Goal: Navigation & Orientation: Find specific page/section

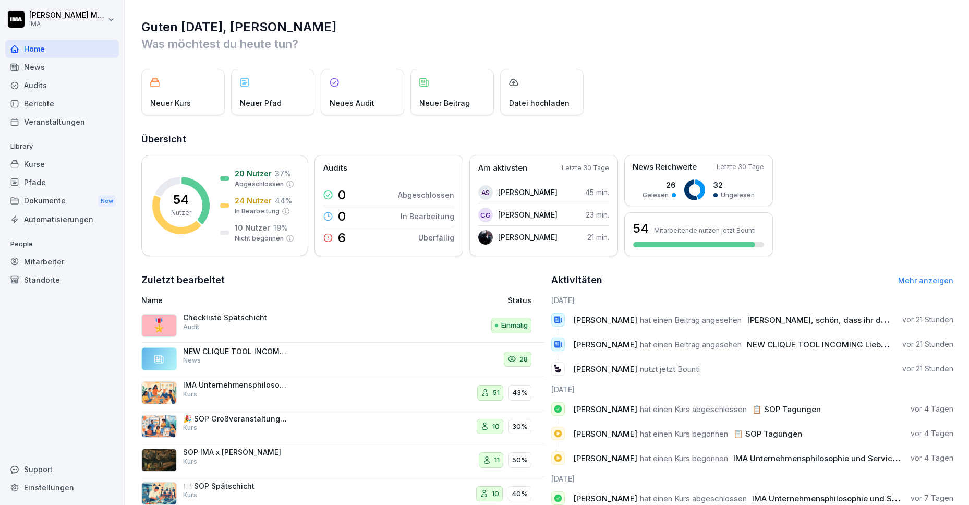
click at [66, 112] on div "Berichte" at bounding box center [62, 103] width 114 height 18
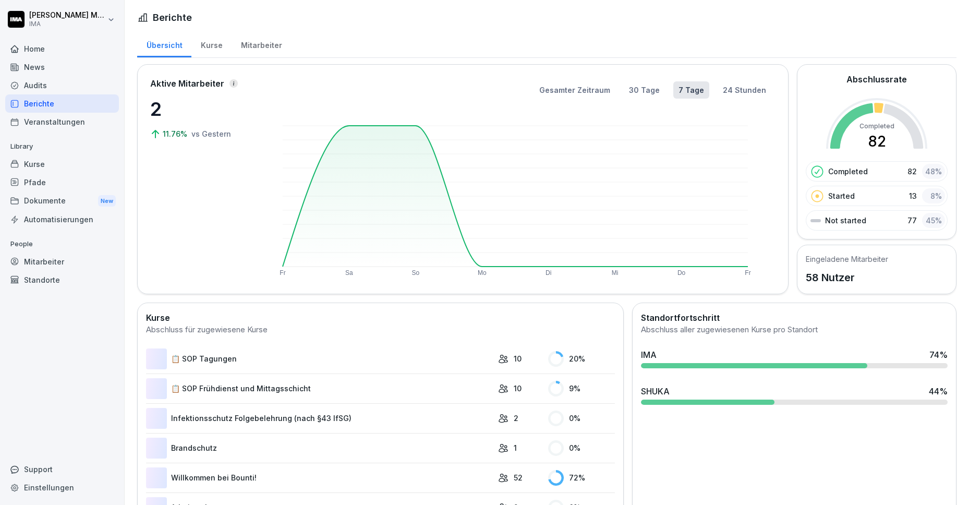
click at [63, 128] on div "Veranstaltungen" at bounding box center [62, 122] width 114 height 18
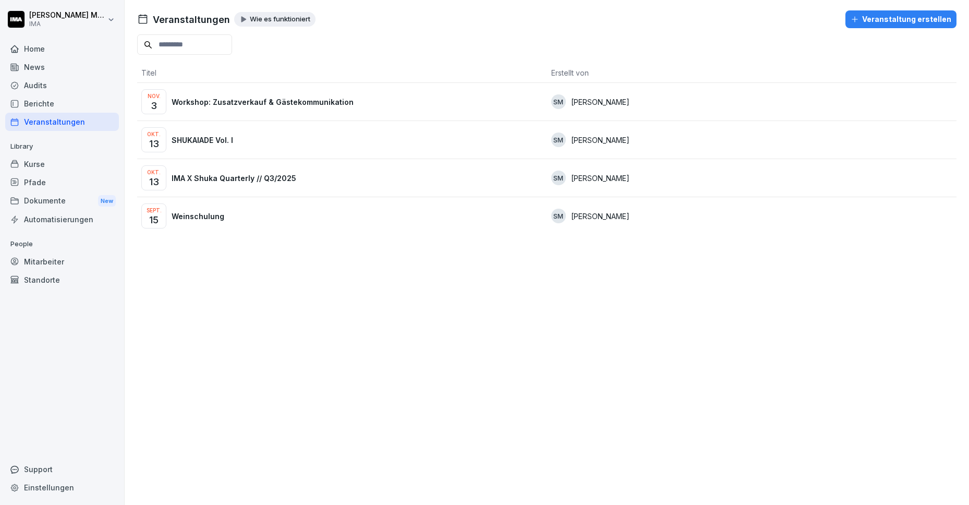
click at [211, 139] on p "SHUKAIADE Vol. I" at bounding box center [203, 139] width 62 height 11
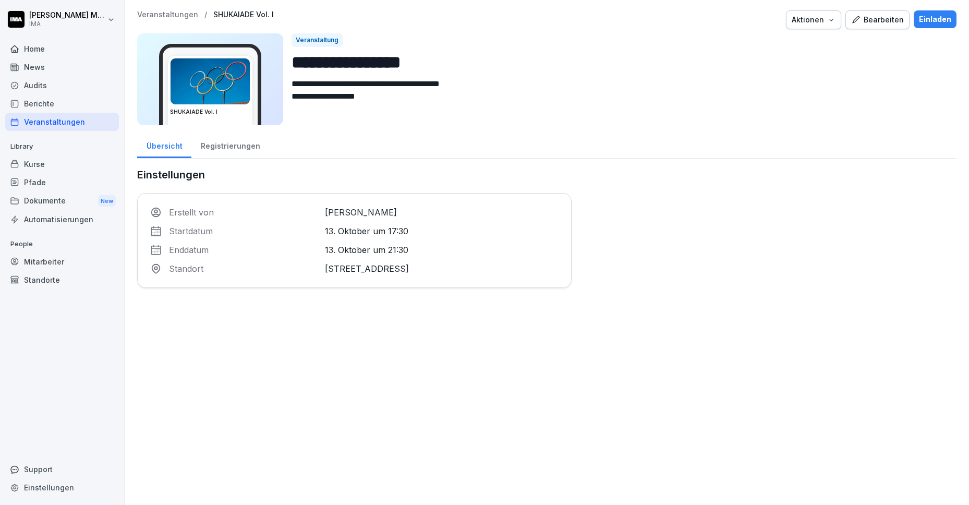
click at [229, 142] on div "Registrierungen" at bounding box center [230, 144] width 78 height 27
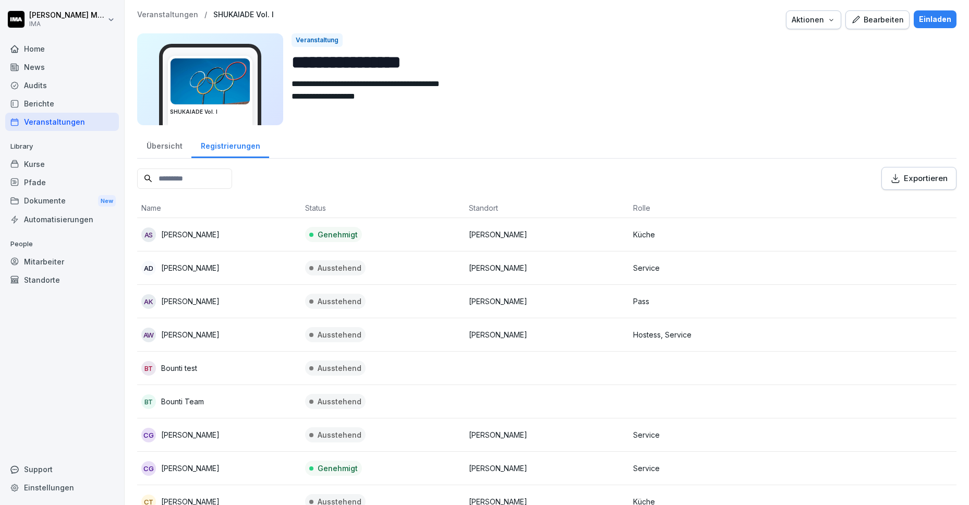
click at [175, 10] on p "Veranstaltungen" at bounding box center [167, 14] width 61 height 9
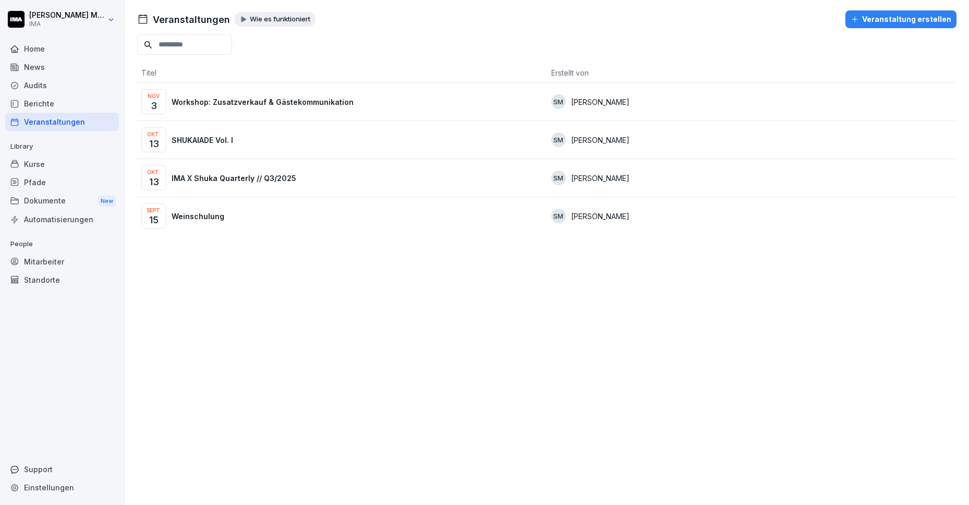
click at [195, 176] on p "IMA X Shuka Quarterly // Q3/2025" at bounding box center [234, 178] width 125 height 11
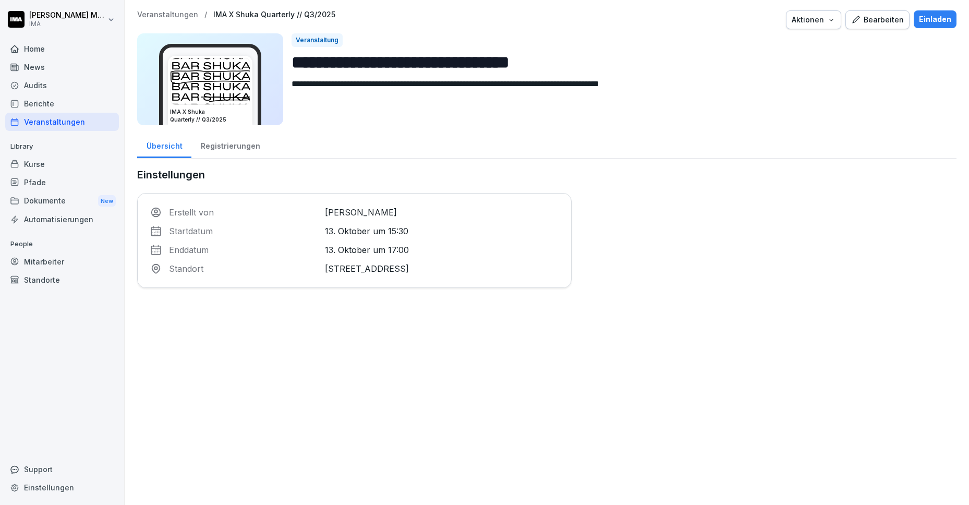
click at [230, 152] on div "Registrierungen" at bounding box center [230, 144] width 78 height 27
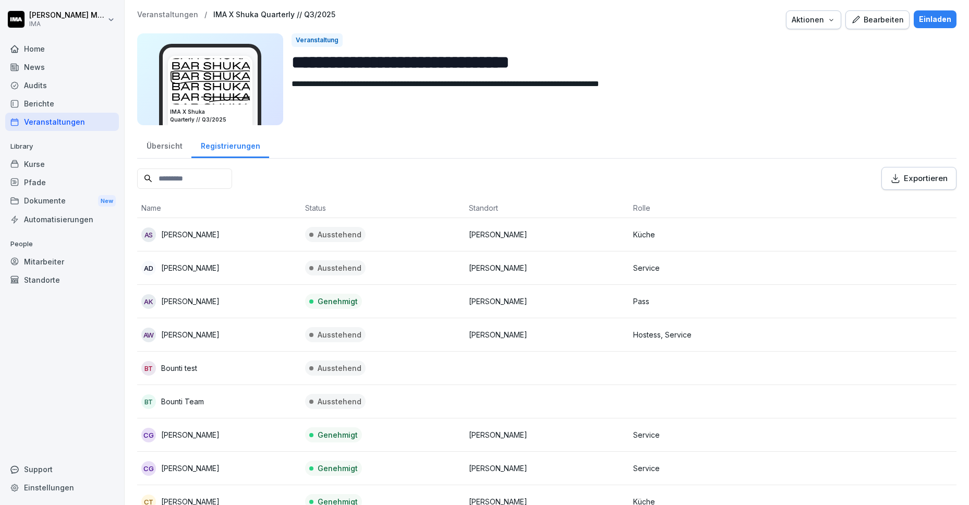
click at [173, 15] on p "Veranstaltungen" at bounding box center [167, 14] width 61 height 9
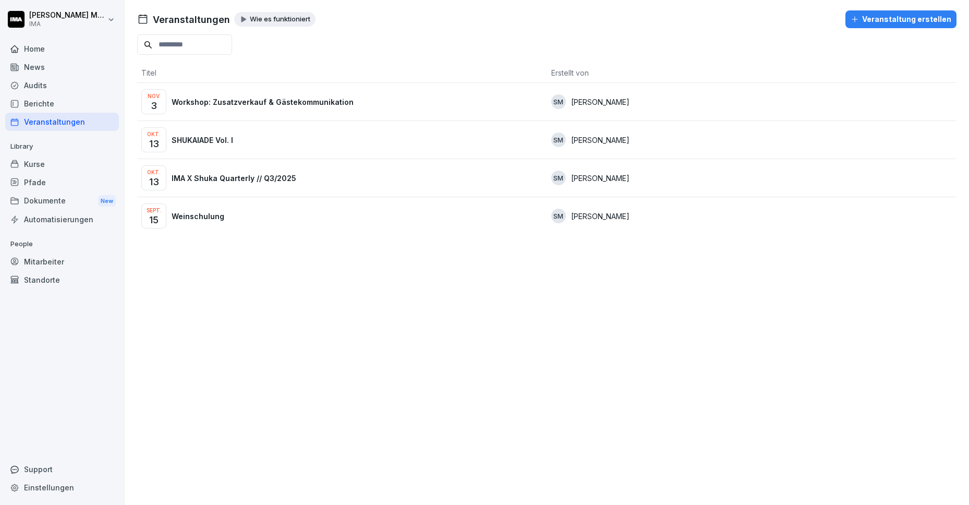
click at [66, 51] on div "Home" at bounding box center [62, 49] width 114 height 18
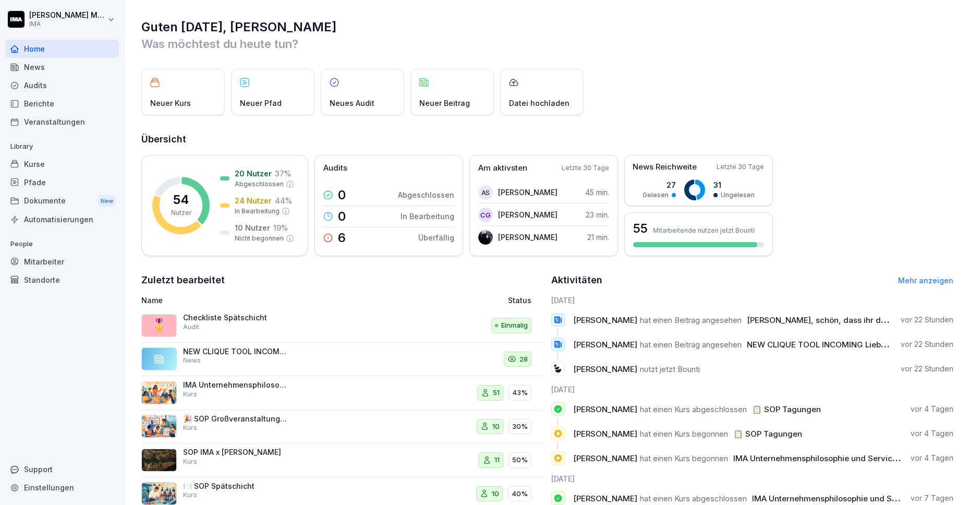
click at [412, 52] on div "Guten [DATE], [PERSON_NAME] Was möchtest du [DATE] tun? Neuer Kurs Neuer Pfad N…" at bounding box center [547, 278] width 844 height 556
